Goal: Find contact information: Find contact information

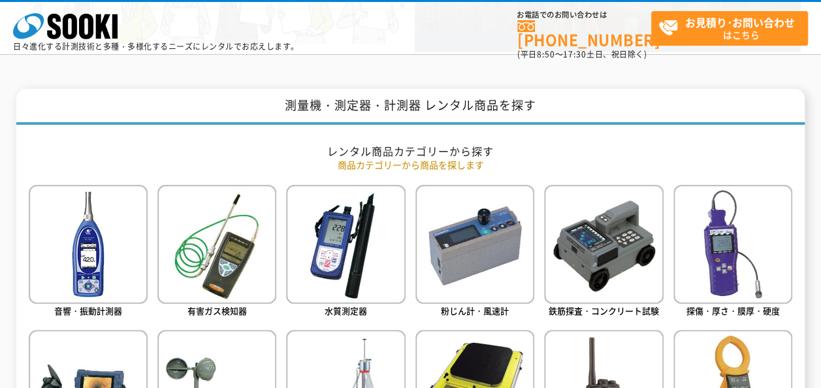
scroll to position [523, 0]
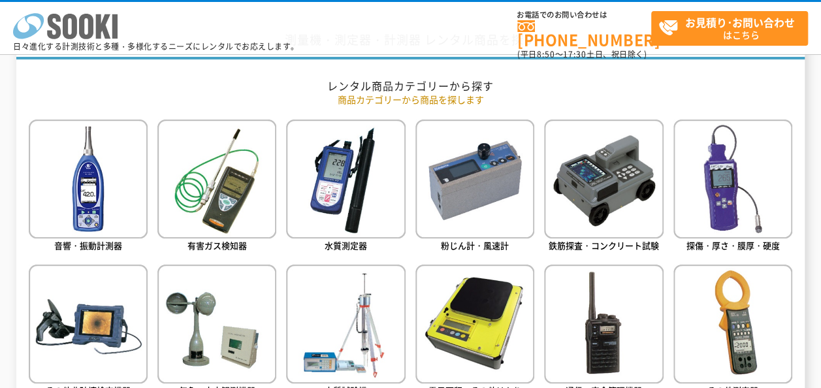
click at [57, 26] on icon at bounding box center [54, 26] width 14 height 25
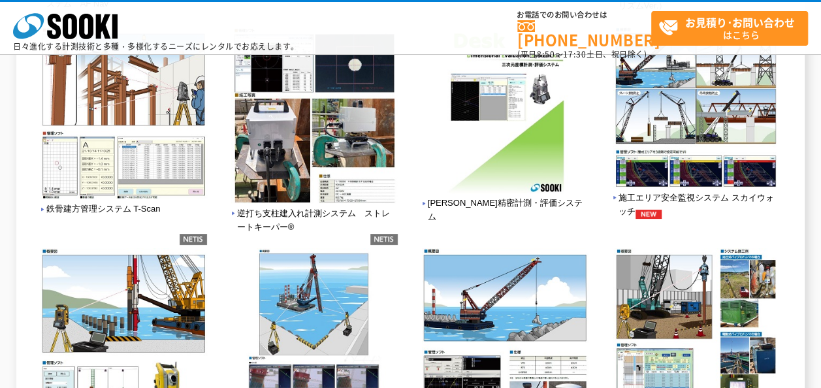
scroll to position [915, 0]
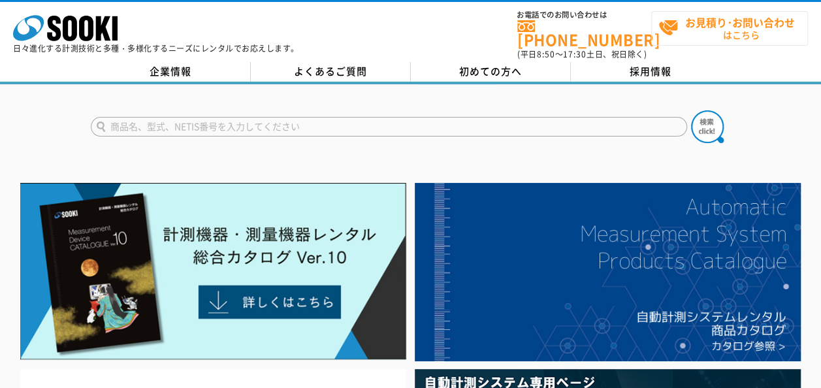
click at [719, 34] on span "お見積り･お問い合わせ はこちら" at bounding box center [733, 28] width 149 height 33
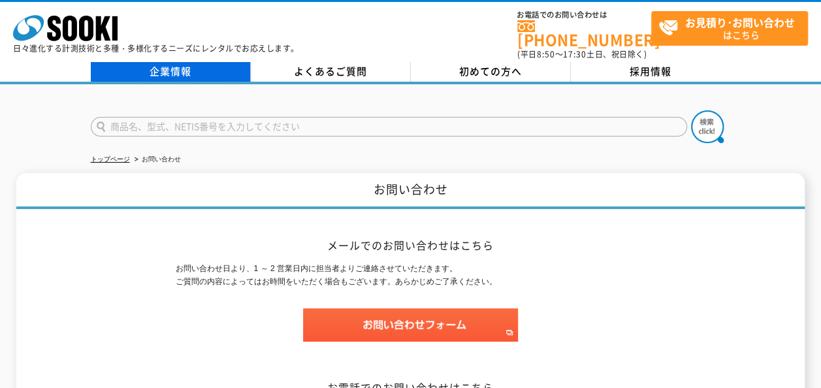
click at [224, 65] on link "企業情報" at bounding box center [171, 72] width 160 height 20
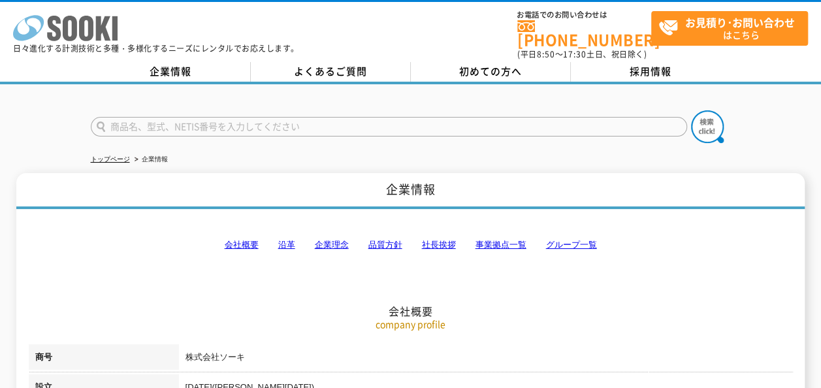
click at [110, 20] on icon "株式会社 ソーキ" at bounding box center [65, 28] width 105 height 26
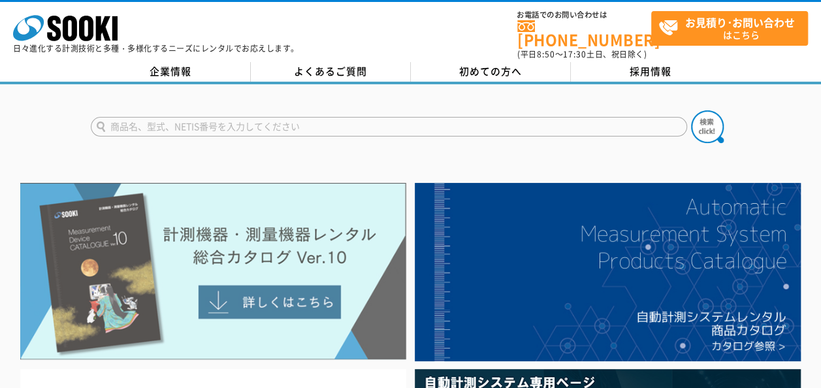
click at [230, 223] on img at bounding box center [213, 271] width 386 height 177
